Goal: Check status: Check status

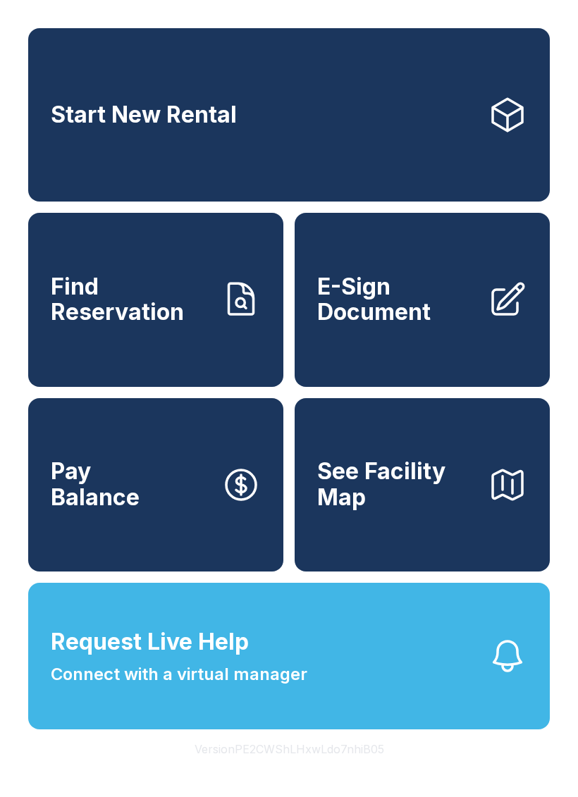
click at [132, 326] on span "Find Reservation" at bounding box center [130, 299] width 159 height 51
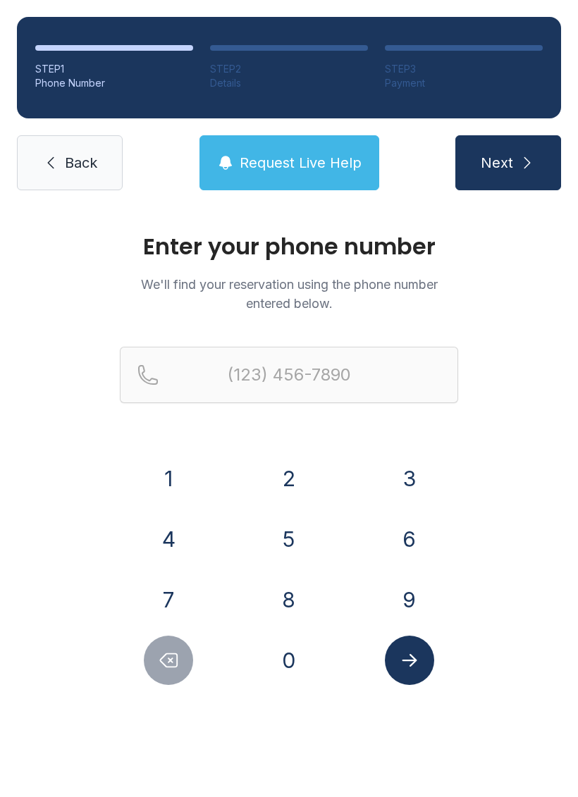
click at [288, 582] on button "8" at bounding box center [288, 599] width 49 height 49
click at [283, 648] on button "0" at bounding box center [288, 660] width 49 height 49
click at [405, 479] on button "3" at bounding box center [409, 478] width 49 height 49
click at [167, 538] on button "4" at bounding box center [168, 539] width 49 height 49
click at [421, 525] on button "6" at bounding box center [409, 539] width 49 height 49
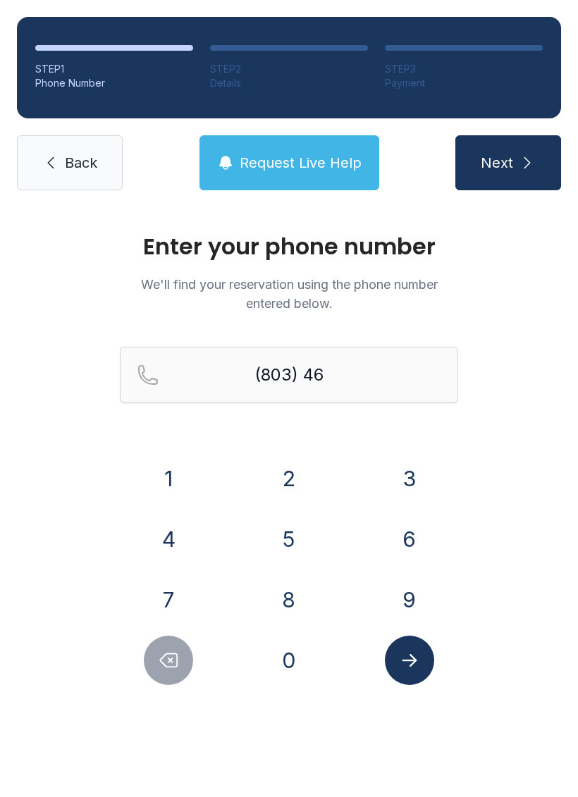
click at [408, 470] on button "3" at bounding box center [409, 478] width 49 height 49
click at [407, 582] on button "9" at bounding box center [409, 599] width 49 height 49
click at [192, 541] on button "4" at bounding box center [168, 539] width 49 height 49
click at [302, 647] on button "0" at bounding box center [288, 660] width 49 height 49
click at [410, 587] on button "9" at bounding box center [409, 599] width 49 height 49
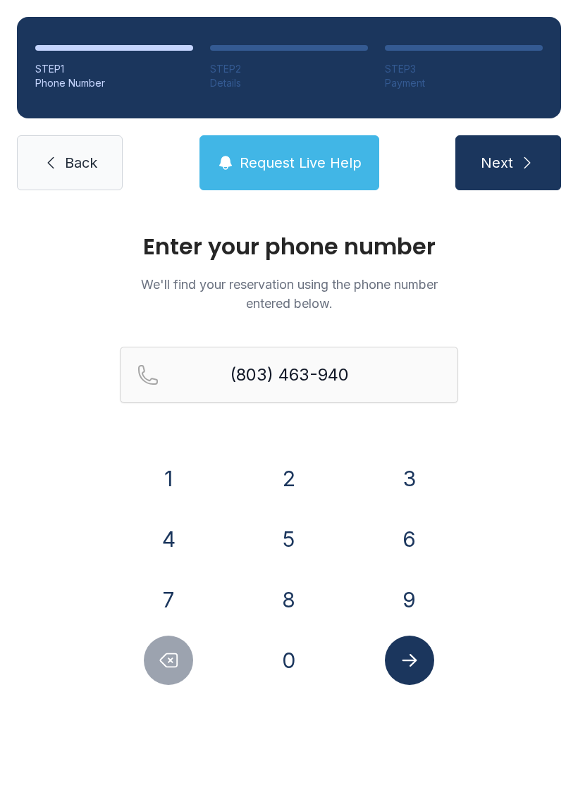
type input "[PHONE_NUMBER]"
click at [412, 652] on icon "Submit lookup form" at bounding box center [409, 660] width 21 height 21
